Goal: Navigation & Orientation: Understand site structure

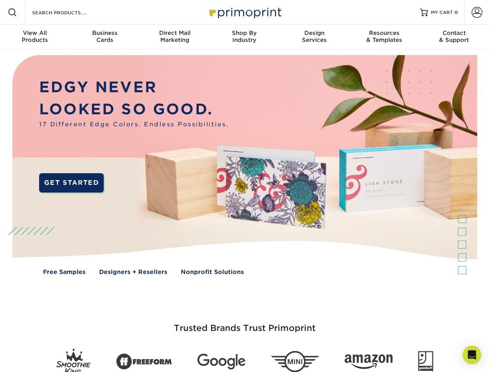
click at [244, 186] on img at bounding box center [244, 171] width 484 height 242
click at [12, 12] on span at bounding box center [12, 12] width 9 height 9
click at [477, 12] on span at bounding box center [477, 12] width 11 height 11
click at [35, 37] on div "View All Products" at bounding box center [35, 36] width 70 height 14
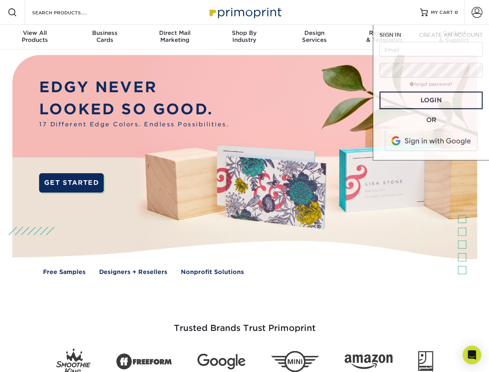
click at [105, 37] on div "Business Cards" at bounding box center [105, 36] width 70 height 14
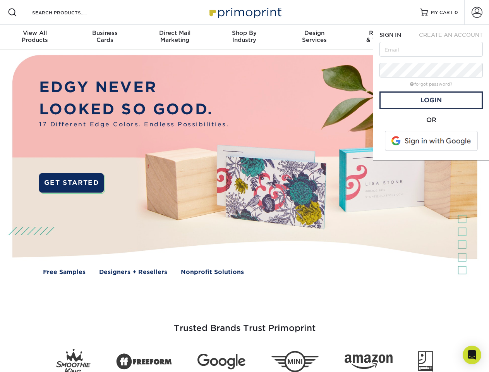
click at [175, 37] on div "Direct Mail Marketing" at bounding box center [175, 36] width 70 height 14
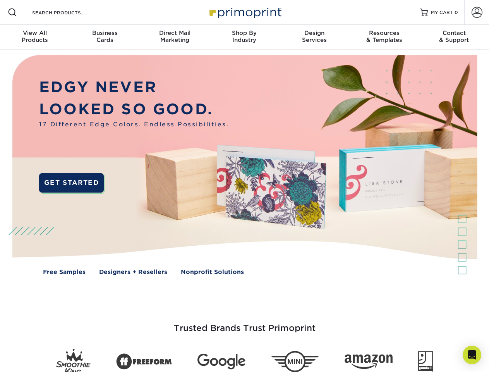
click at [244, 37] on div "Shop By Industry" at bounding box center [245, 36] width 70 height 14
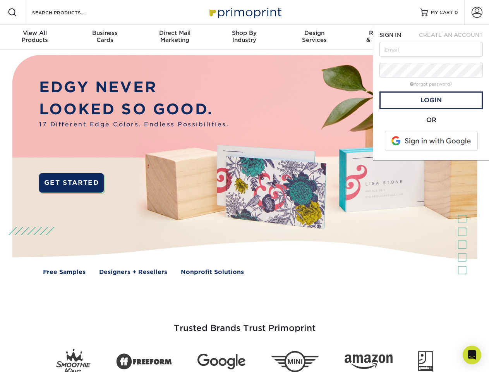
click at [315, 37] on div "Design Services" at bounding box center [315, 36] width 70 height 14
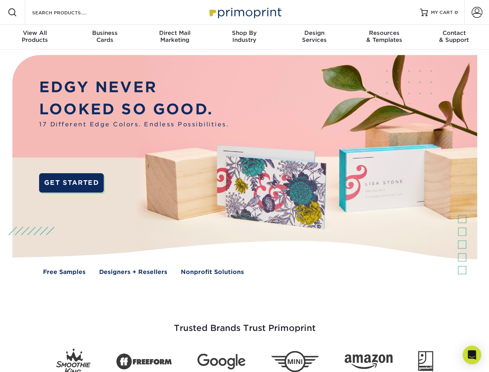
click at [384, 37] on span "SIGN IN" at bounding box center [391, 35] width 22 height 6
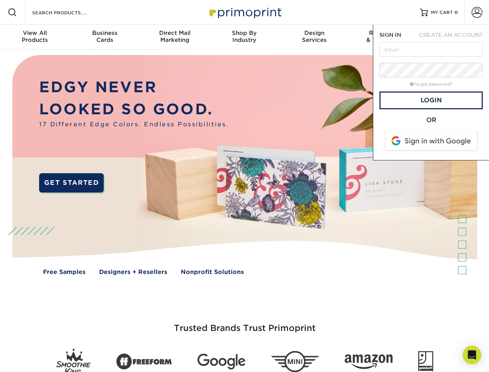
click at [454, 37] on div "Contact & Support" at bounding box center [454, 36] width 70 height 14
